Goal: Transaction & Acquisition: Purchase product/service

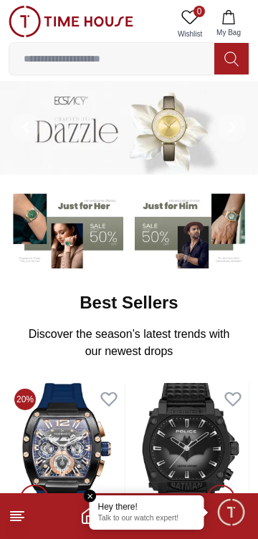
click at [237, 21] on button "My Bag" at bounding box center [229, 24] width 42 height 36
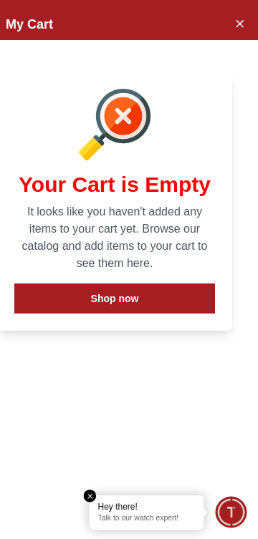
click at [96, 491] on div "My Cart Your Cart is Empty It looks like you haven't added any items to your ca…" at bounding box center [114, 269] width 286 height 539
click at [241, 21] on icon "Close Account" at bounding box center [239, 23] width 6 height 6
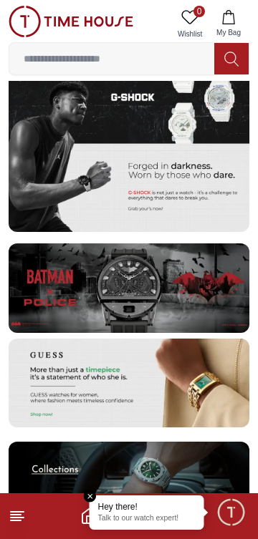
click at [35, 230] on img at bounding box center [129, 142] width 240 height 180
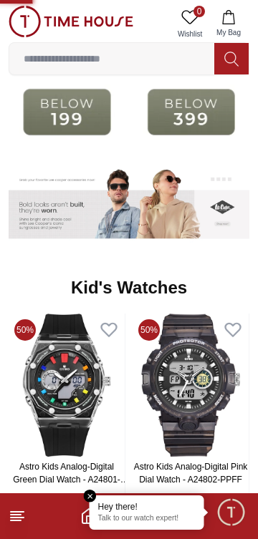
scroll to position [1452, 0]
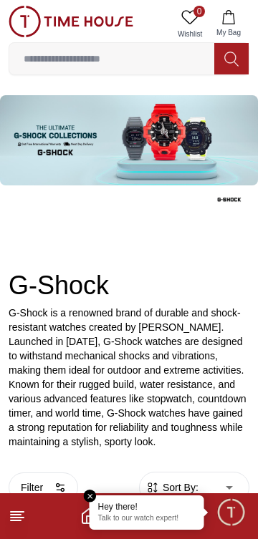
click at [122, 56] on input at bounding box center [111, 58] width 205 height 29
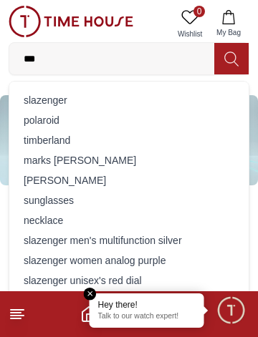
type input "****"
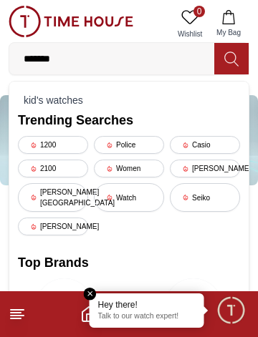
type input "**********"
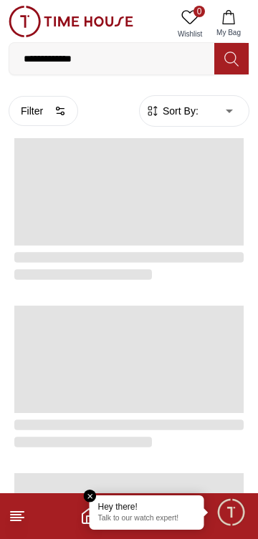
click at [241, 55] on button at bounding box center [231, 58] width 34 height 31
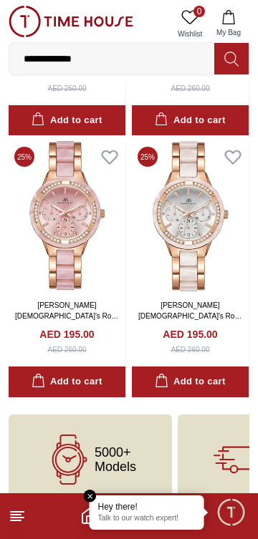
scroll to position [289, 0]
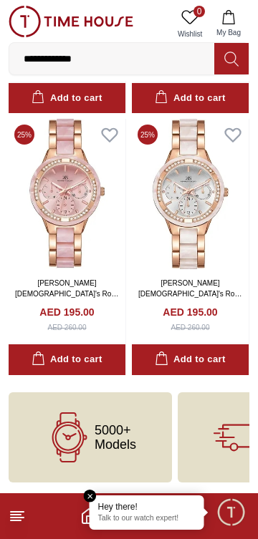
click at [91, 490] on em "Close tooltip" at bounding box center [90, 496] width 13 height 13
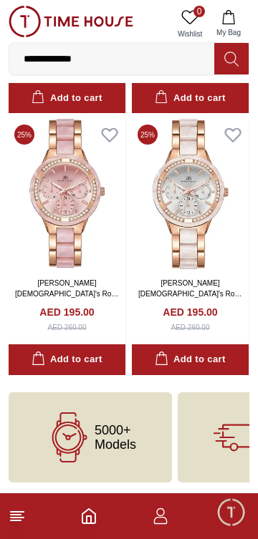
click at [93, 361] on div "Add to cart" at bounding box center [66, 359] width 70 height 16
click at [239, 23] on button "1 My Bag" at bounding box center [229, 24] width 42 height 36
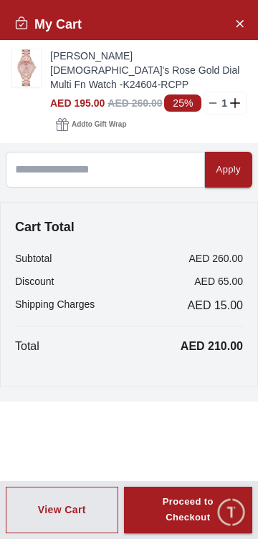
click at [243, 26] on icon "Close Account" at bounding box center [238, 23] width 11 height 18
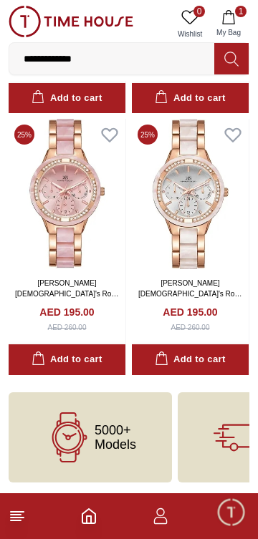
click at [238, 14] on span "1" at bounding box center [240, 11] width 11 height 11
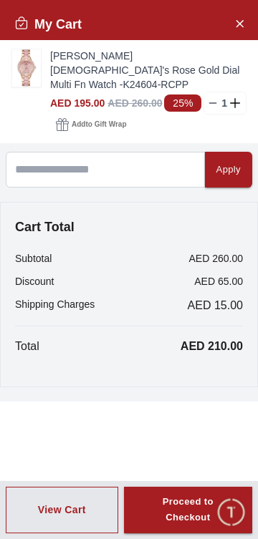
click at [235, 102] on icon at bounding box center [235, 102] width 10 height 1
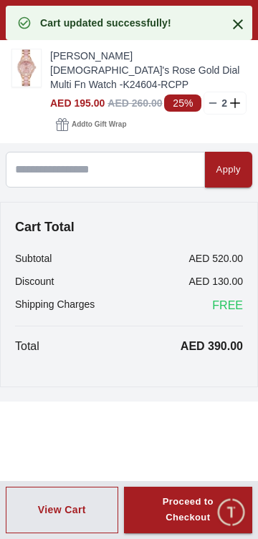
click at [235, 21] on icon at bounding box center [238, 24] width 10 height 10
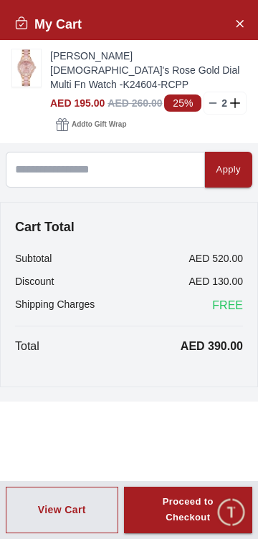
click at [213, 103] on line at bounding box center [213, 103] width 6 height 0
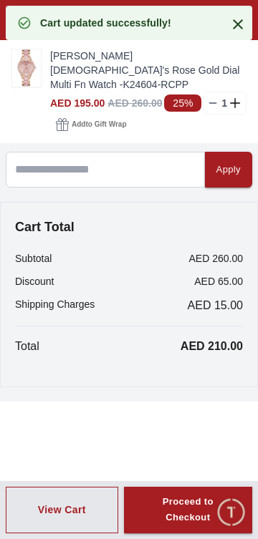
click at [213, 103] on line at bounding box center [213, 103] width 6 height 0
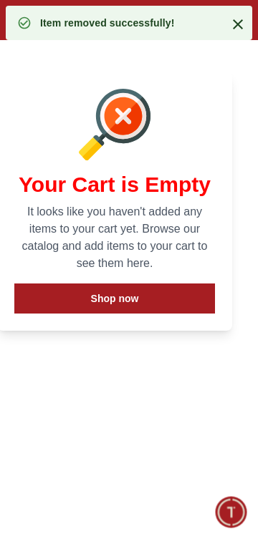
click at [214, 87] on div "Your Cart is Empty It looks like you haven't added any items to your cart yet. …" at bounding box center [114, 201] width 235 height 259
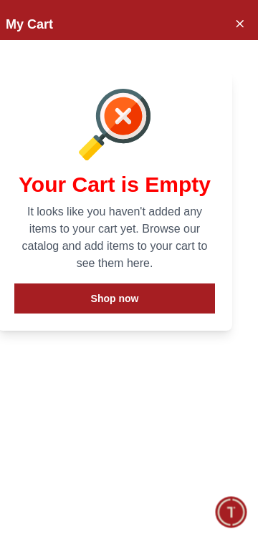
scroll to position [1395, 0]
click at [239, 23] on icon "Close Account" at bounding box center [239, 23] width 6 height 6
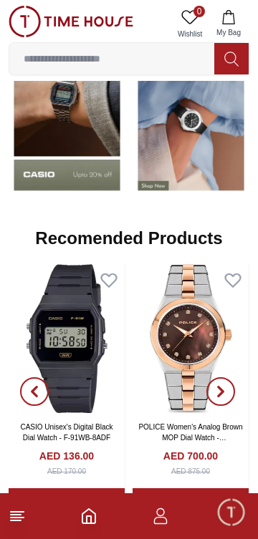
scroll to position [1169, 0]
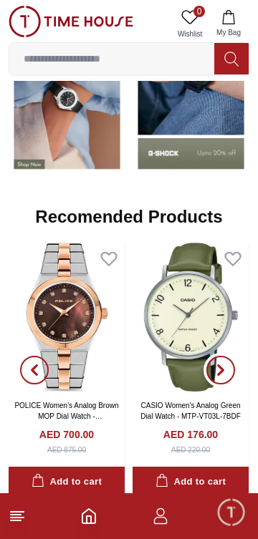
click at [227, 356] on span "button" at bounding box center [220, 370] width 29 height 29
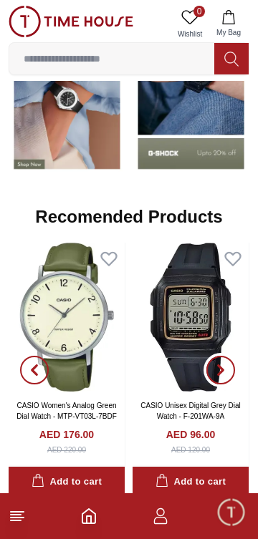
click at [228, 371] on span "button" at bounding box center [220, 370] width 29 height 29
click at [230, 371] on span "button" at bounding box center [220, 370] width 29 height 29
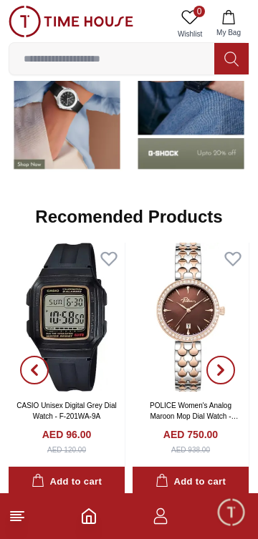
click at [95, 520] on icon "Home" at bounding box center [88, 516] width 13 height 14
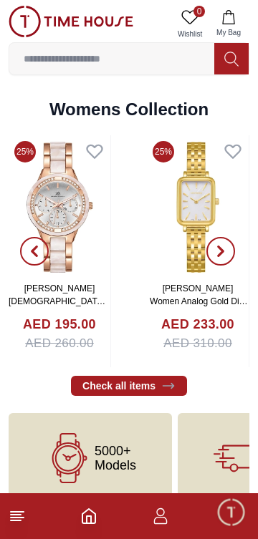
scroll to position [2965, 0]
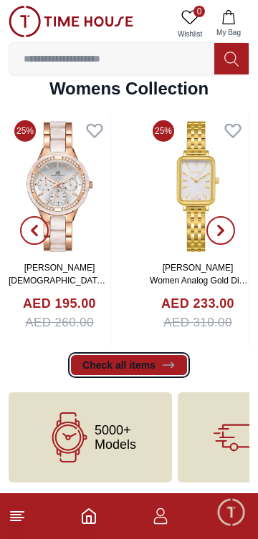
click at [111, 363] on link "Check all items" at bounding box center [129, 365] width 116 height 20
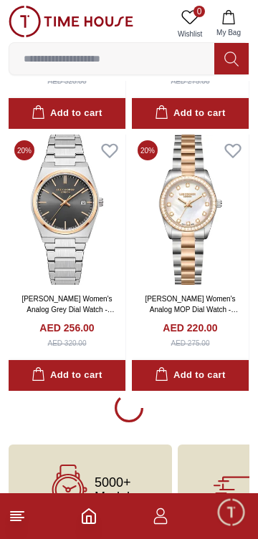
scroll to position [2418, 0]
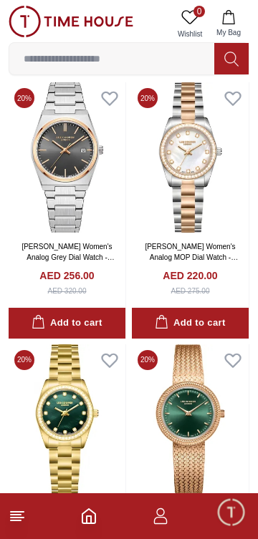
scroll to position [2696, 0]
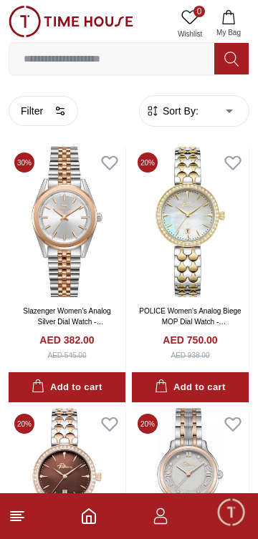
click at [89, 521] on icon "Home" at bounding box center [88, 515] width 17 height 17
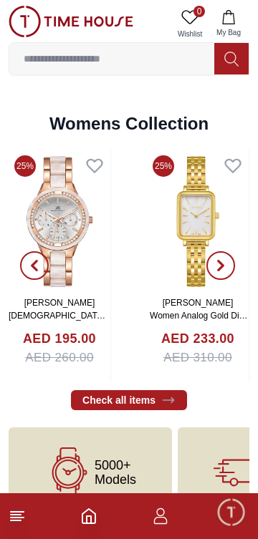
scroll to position [2965, 0]
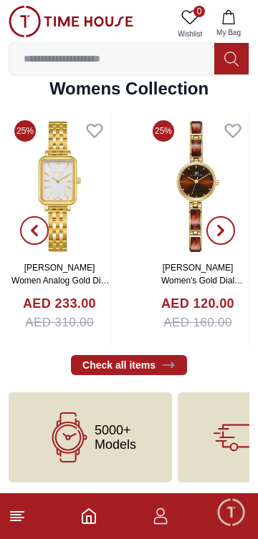
click at [235, 230] on button "button" at bounding box center [221, 231] width 52 height 232
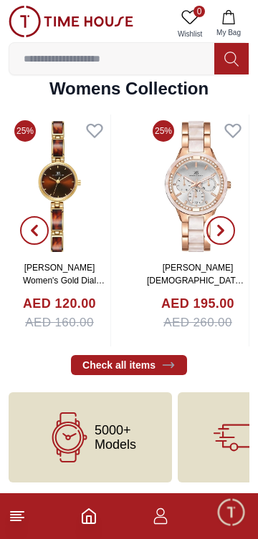
click at [230, 233] on span "button" at bounding box center [220, 230] width 29 height 29
click at [229, 231] on span "button" at bounding box center [220, 230] width 29 height 29
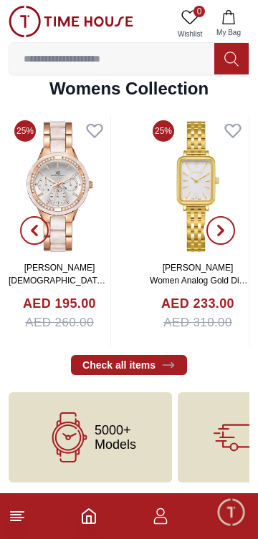
click at [228, 230] on span "button" at bounding box center [220, 230] width 29 height 29
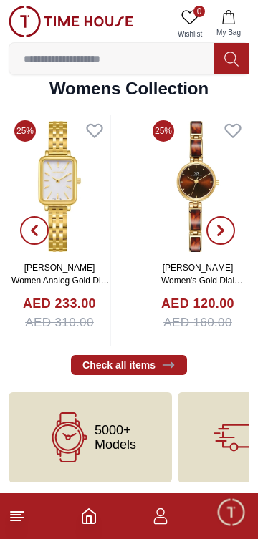
click at [225, 227] on icon "button" at bounding box center [220, 230] width 11 height 11
click at [231, 241] on button "button" at bounding box center [221, 231] width 52 height 232
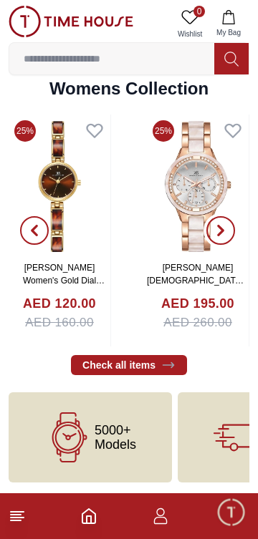
click at [227, 230] on span "button" at bounding box center [220, 230] width 29 height 29
click at [226, 239] on span "button" at bounding box center [220, 230] width 29 height 29
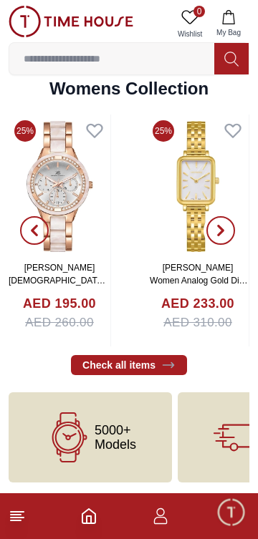
click at [227, 233] on span "button" at bounding box center [220, 230] width 29 height 29
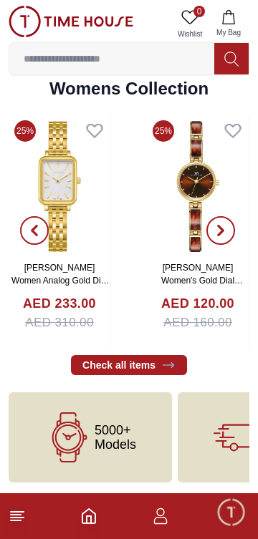
click at [230, 232] on span "button" at bounding box center [220, 230] width 29 height 29
